Goal: Information Seeking & Learning: Learn about a topic

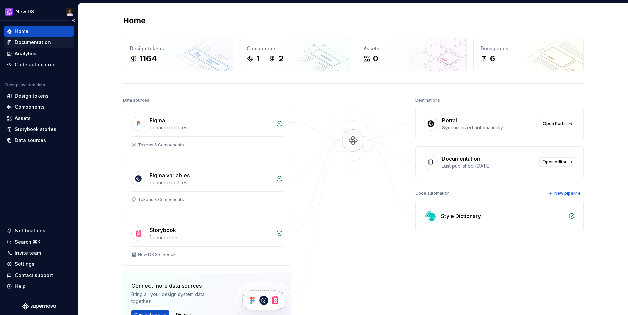
click at [38, 42] on div "Documentation" at bounding box center [33, 42] width 36 height 7
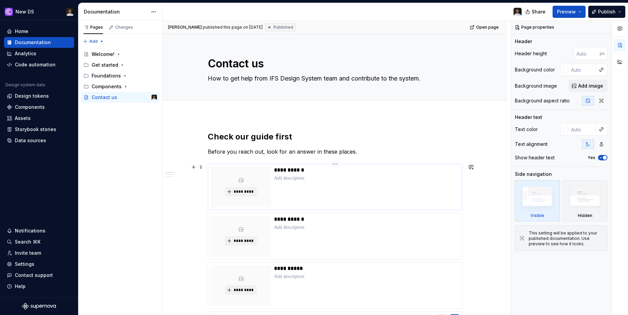
scroll to position [127, 0]
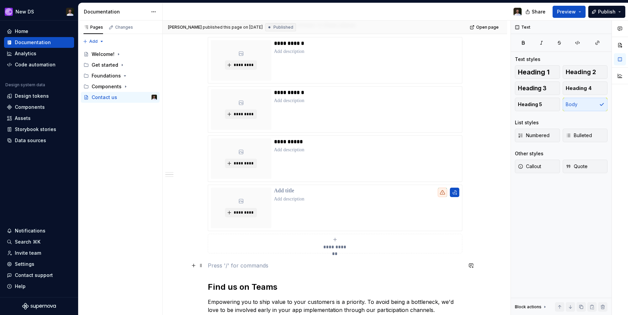
click at [274, 263] on p at bounding box center [335, 265] width 255 height 8
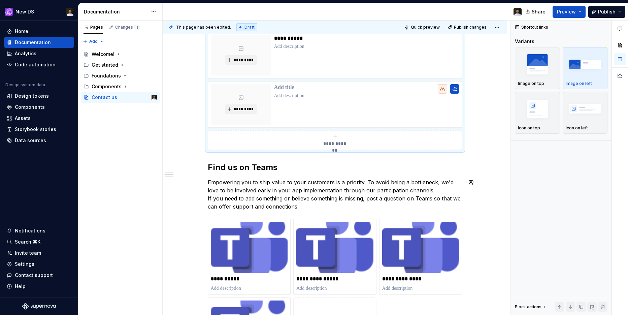
scroll to position [143, 0]
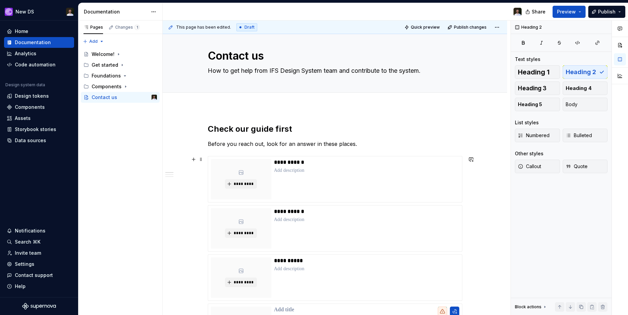
scroll to position [0, 0]
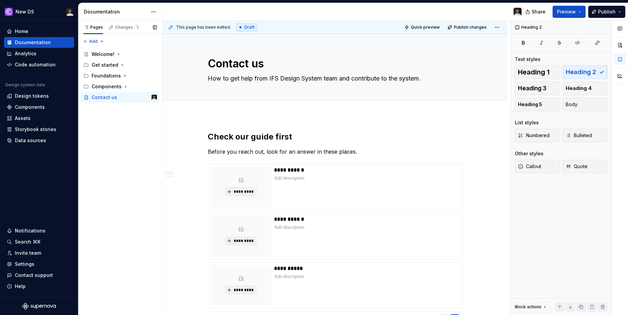
click at [126, 181] on div "Pages Changes 1 Add Accessibility guide for tree Page tree. Navigate the tree w…" at bounding box center [120, 168] width 84 height 295
click at [121, 87] on div "Components" at bounding box center [124, 86] width 65 height 9
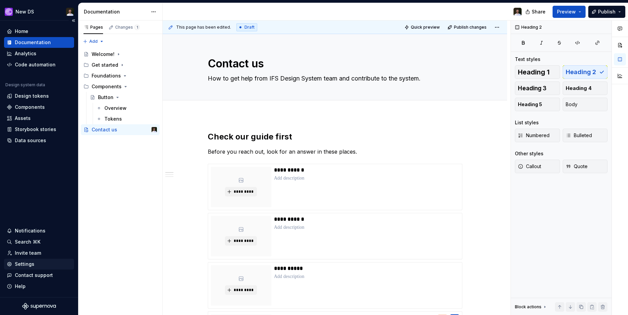
click at [30, 265] on div "Settings" at bounding box center [25, 264] width 20 height 7
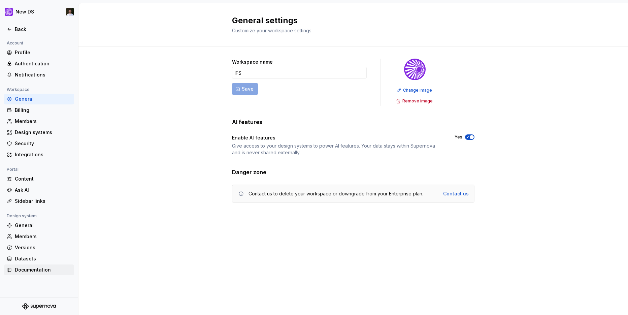
click at [45, 269] on div "Documentation" at bounding box center [43, 269] width 57 height 7
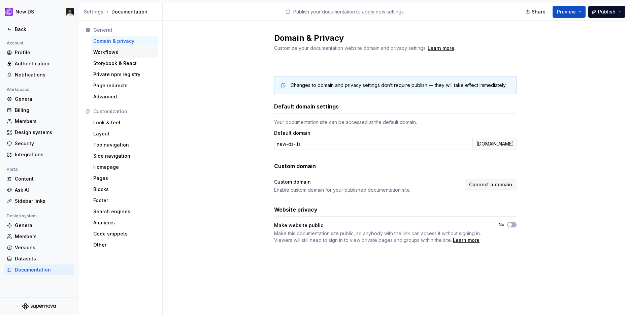
click at [112, 53] on div "Workflows" at bounding box center [124, 52] width 62 height 7
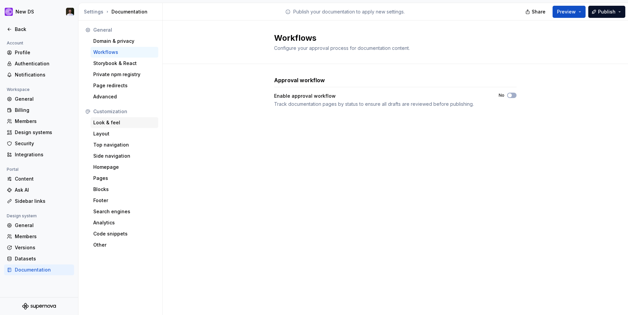
click at [106, 125] on div "Look & feel" at bounding box center [124, 122] width 62 height 7
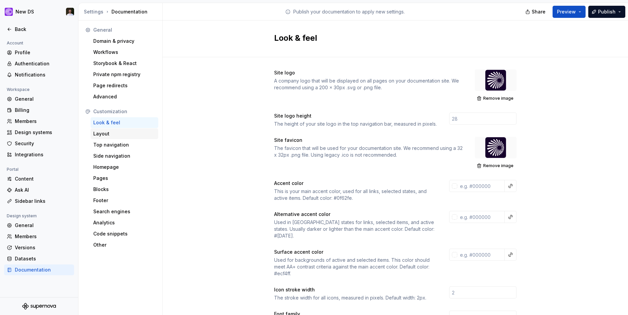
click at [106, 135] on div "Layout" at bounding box center [124, 133] width 62 height 7
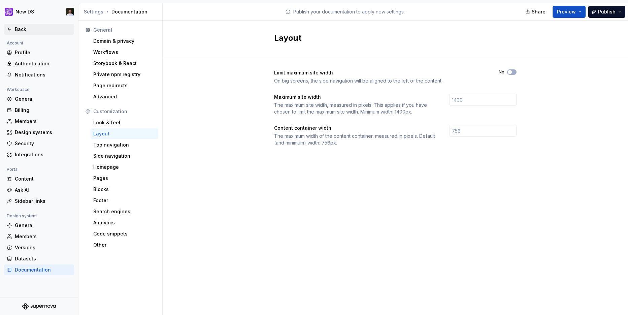
click at [17, 31] on div "Back" at bounding box center [43, 29] width 57 height 7
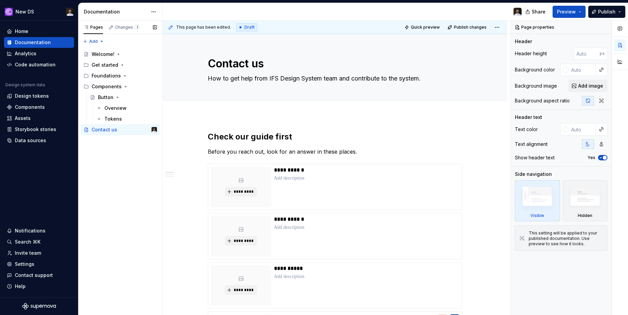
click at [134, 166] on div "Pages Changes 1 Add Accessibility guide for tree Page tree. Navigate the tree w…" at bounding box center [120, 168] width 84 height 295
type textarea "*"
